Goal: Task Accomplishment & Management: Manage account settings

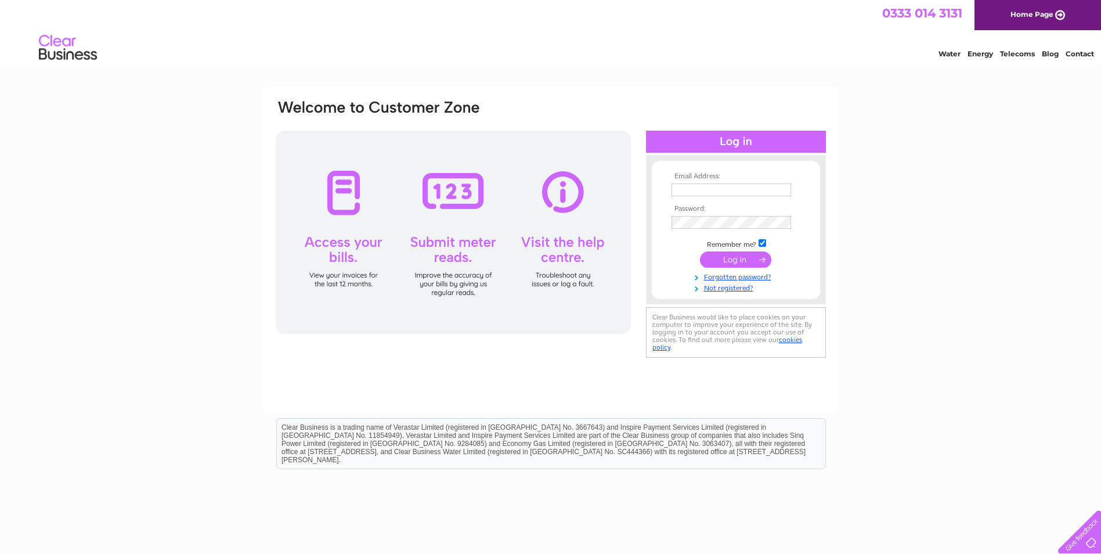
type input "accounts.payable@mccullochgroup.com"
click at [753, 261] on input "submit" at bounding box center [735, 259] width 71 height 16
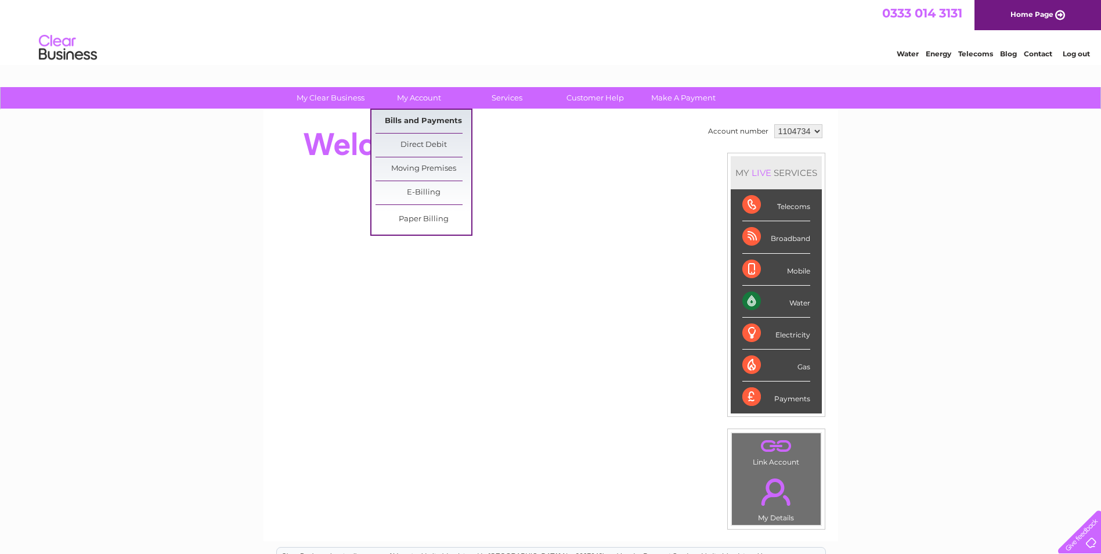
click at [420, 125] on link "Bills and Payments" at bounding box center [424, 121] width 96 height 23
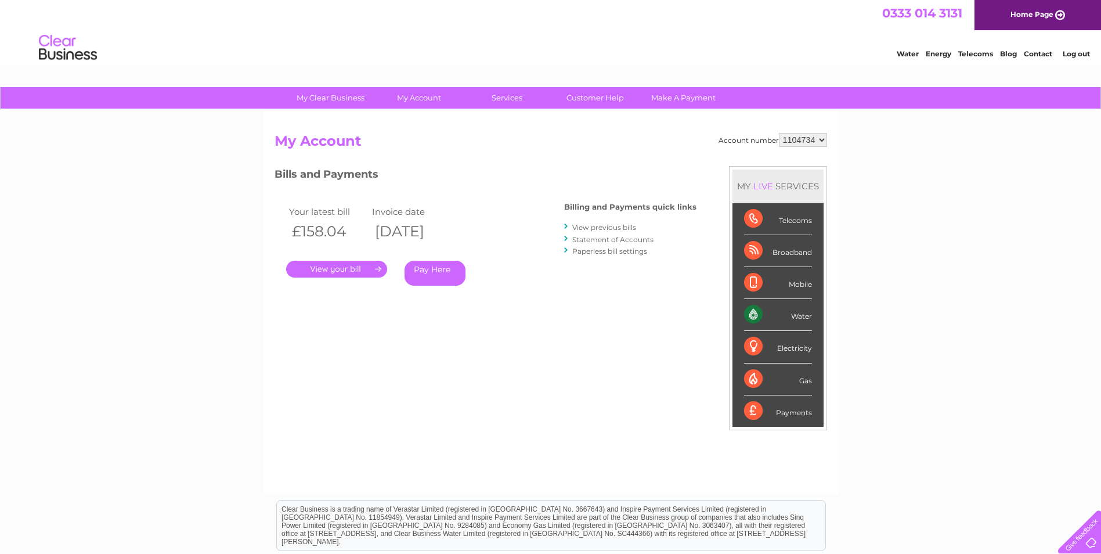
click at [337, 268] on link "." at bounding box center [336, 269] width 101 height 17
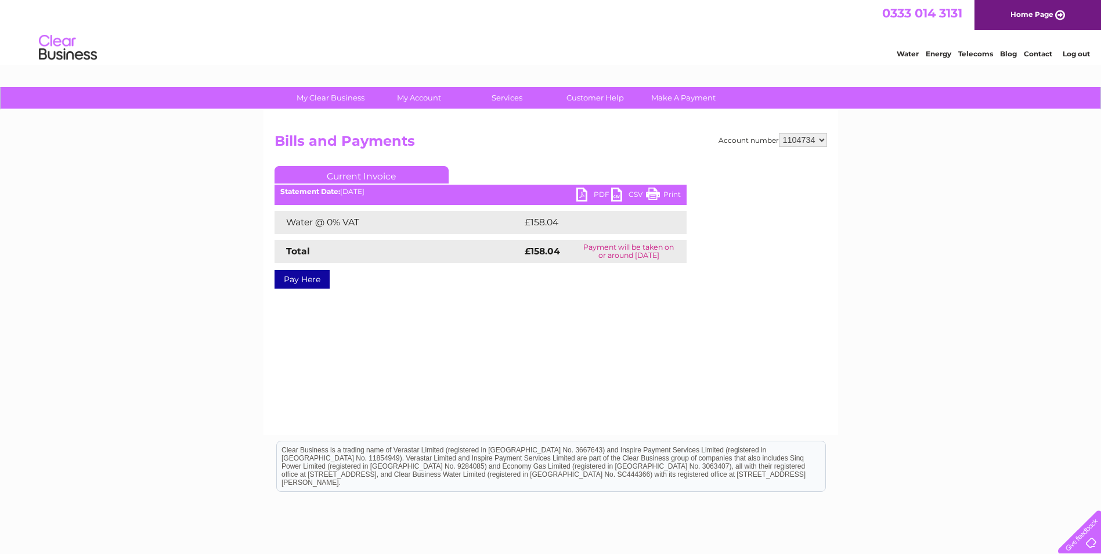
click at [595, 197] on link "PDF" at bounding box center [594, 196] width 35 height 17
